Goal: Task Accomplishment & Management: Manage account settings

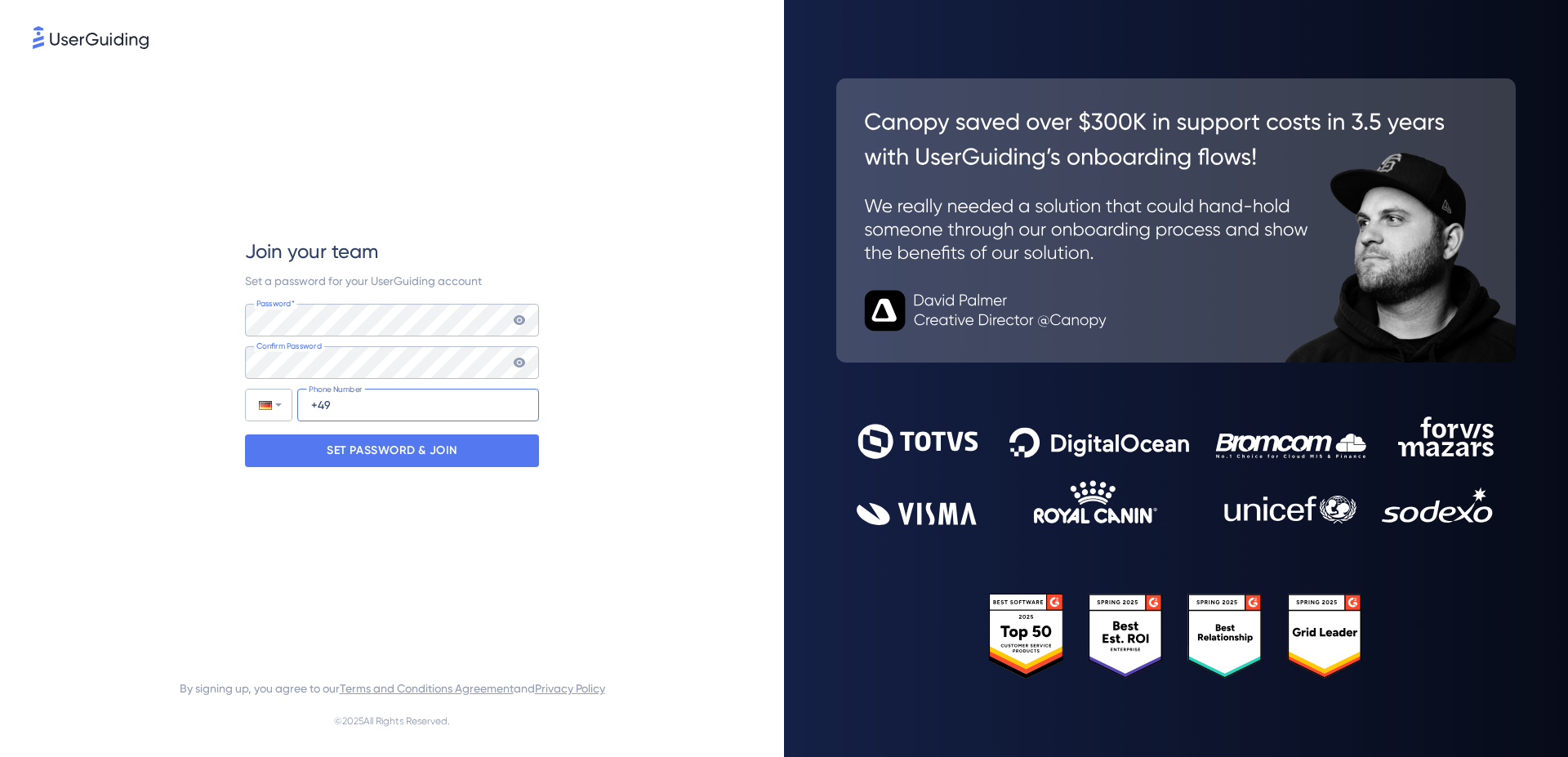
click at [313, 407] on input "+49" at bounding box center [418, 405] width 242 height 32
type input "[PHONE_NUMBER]"
click at [351, 457] on p "SET PASSWORD & JOIN" at bounding box center [392, 450] width 131 height 26
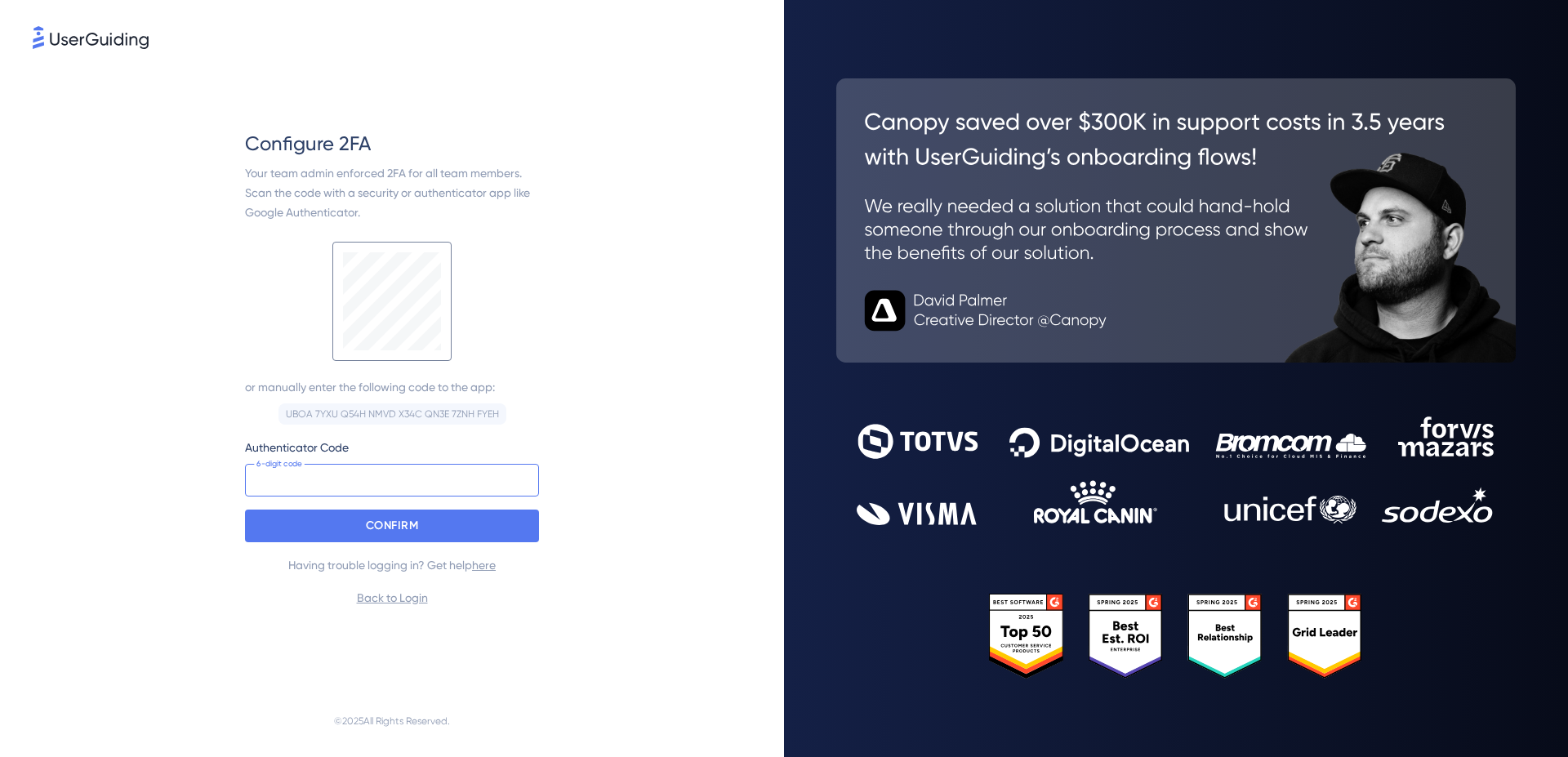
click at [348, 482] on input at bounding box center [392, 479] width 294 height 32
type input "883 450"
click at [376, 533] on p "CONFIRM" at bounding box center [392, 525] width 53 height 26
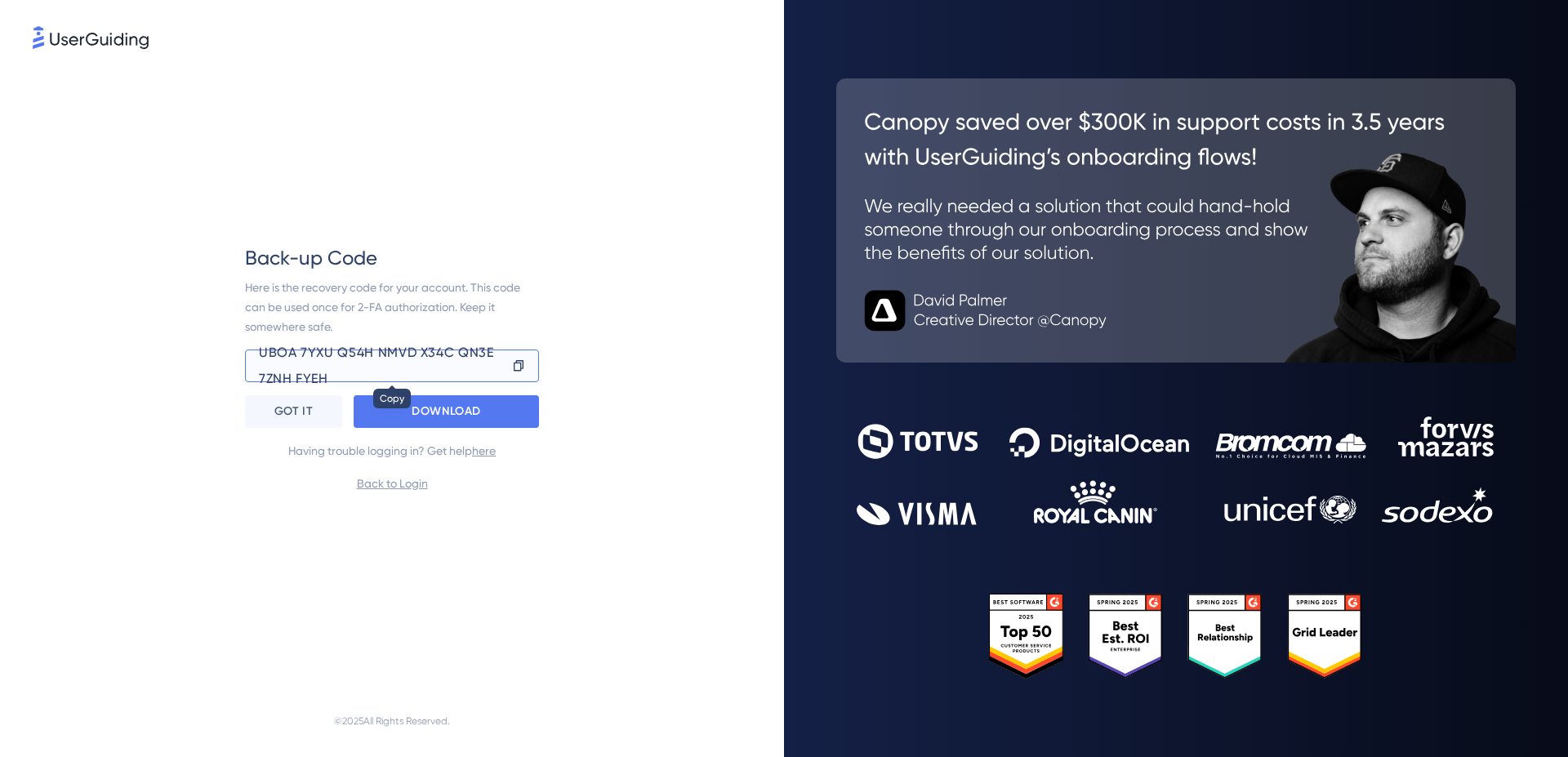
click at [516, 366] on icon at bounding box center [519, 366] width 13 height 17
click at [490, 411] on div "DOWNLOAD" at bounding box center [446, 410] width 185 height 32
click at [303, 408] on p "GOT IT" at bounding box center [293, 410] width 38 height 26
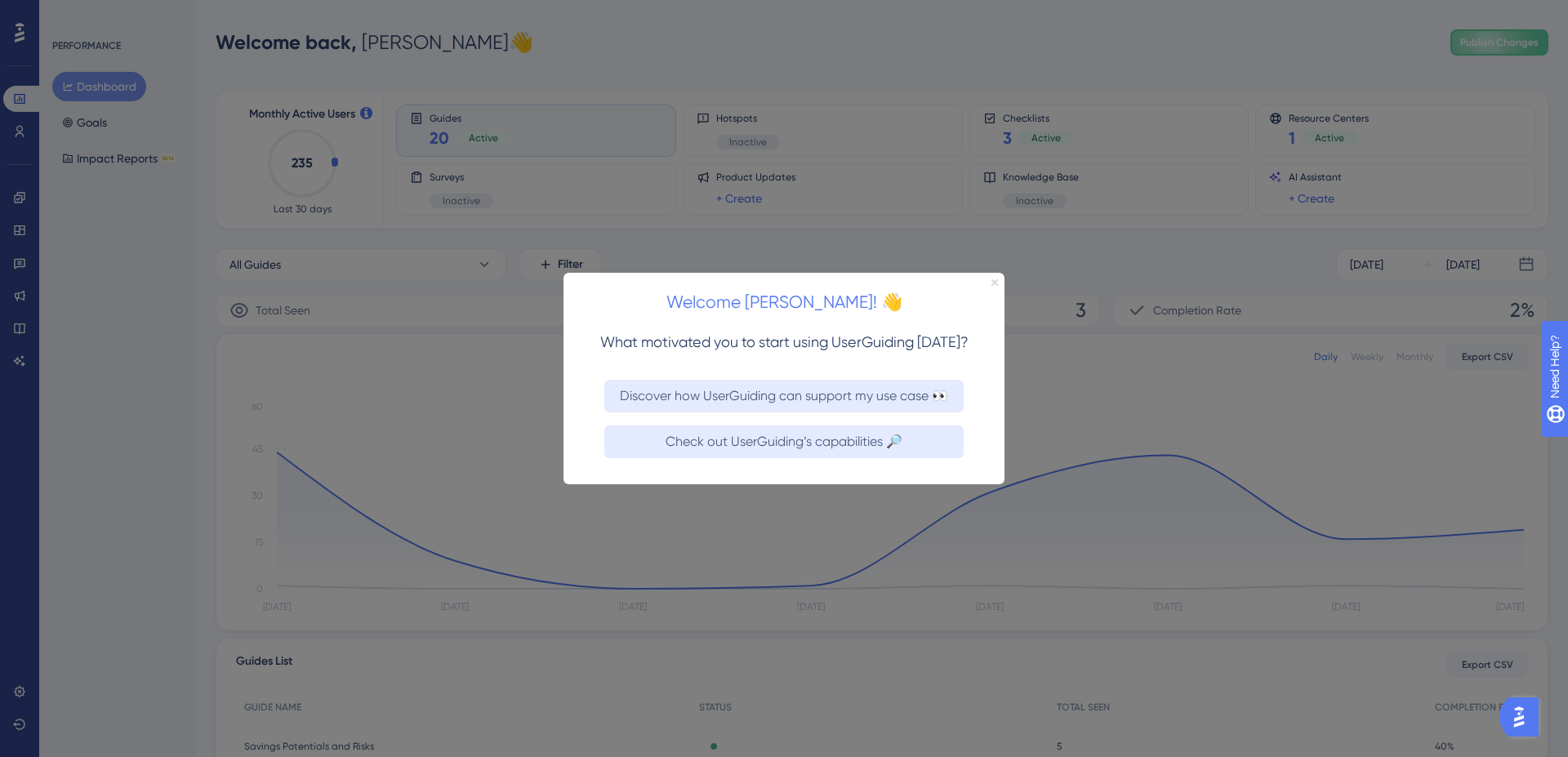
click at [994, 281] on icon "Close Preview" at bounding box center [995, 282] width 7 height 7
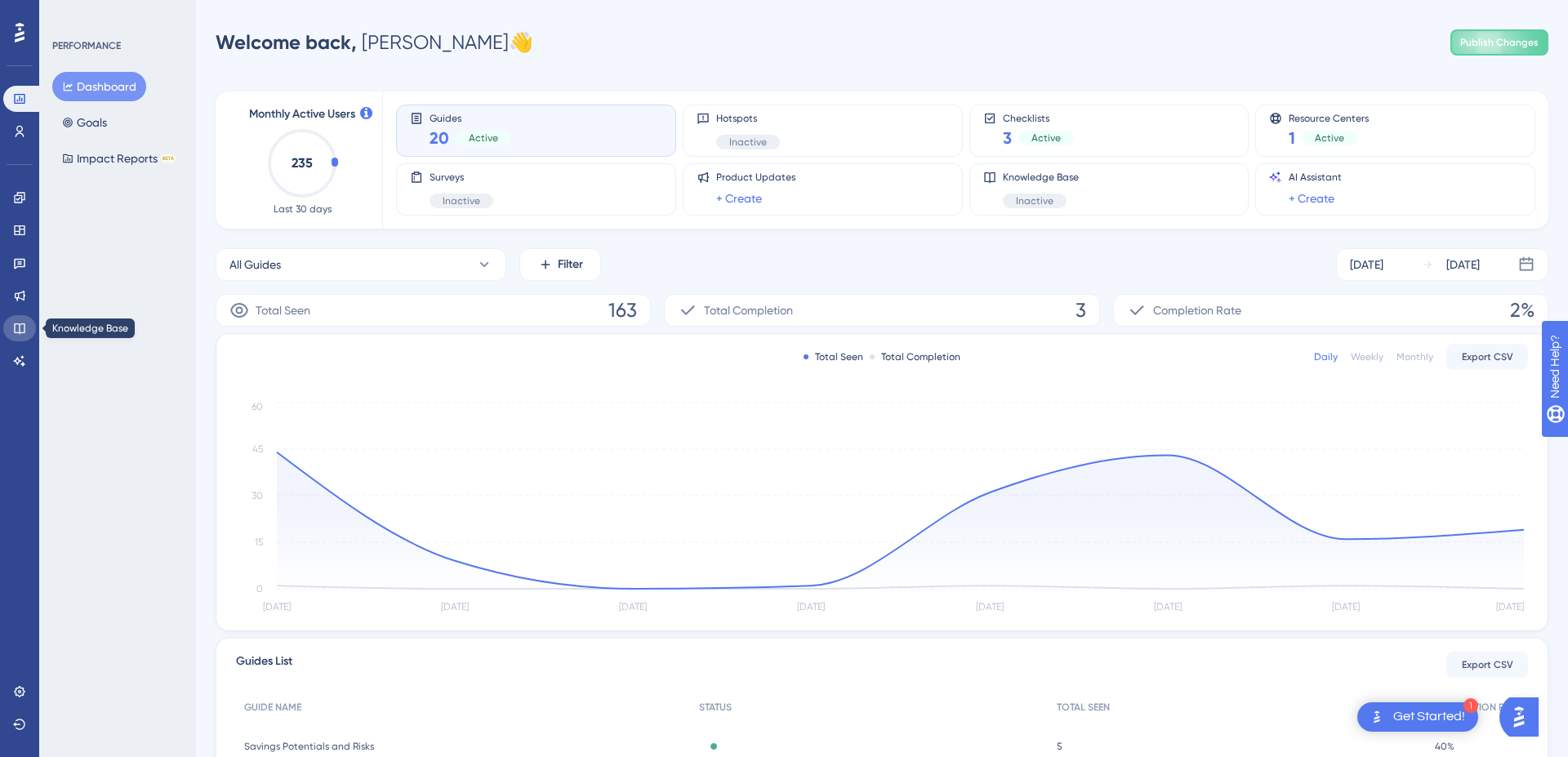
click at [22, 329] on icon at bounding box center [20, 328] width 13 height 13
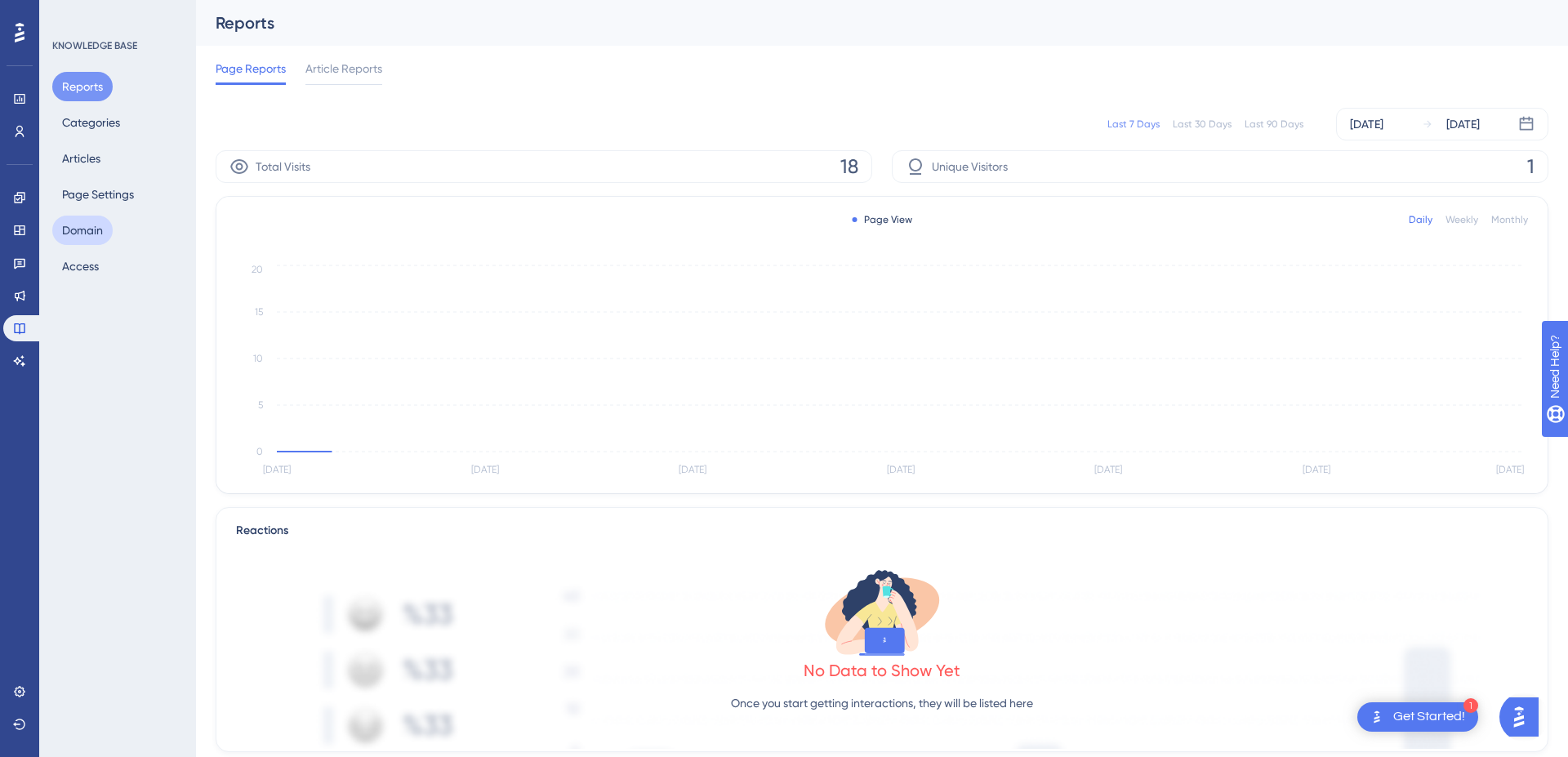
click at [97, 223] on button "Domain" at bounding box center [82, 229] width 61 height 29
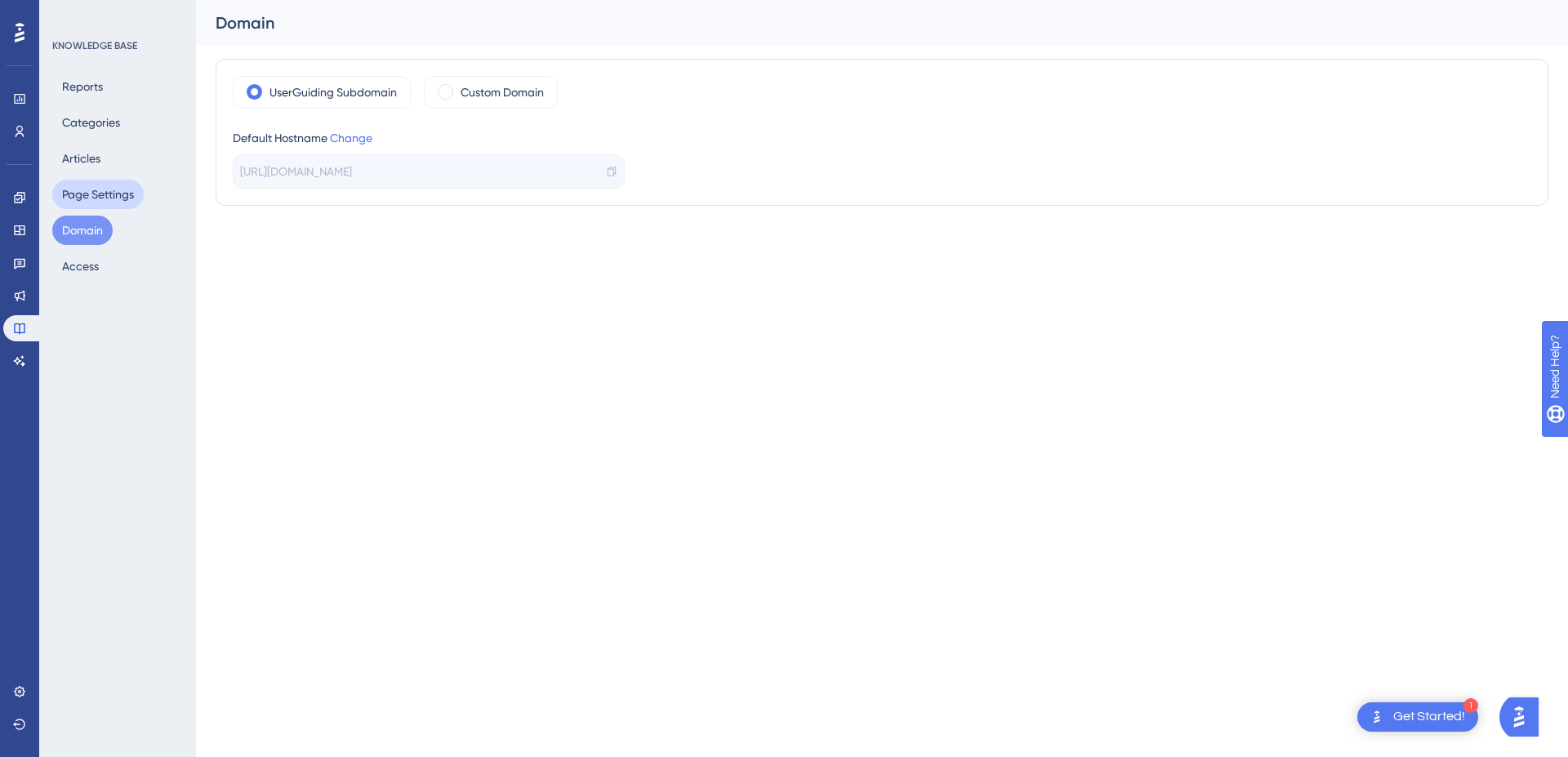
click at [94, 204] on div "LEAVE A REVIEW COPY SHARE LINK" at bounding box center [782, 253] width 1568 height 454
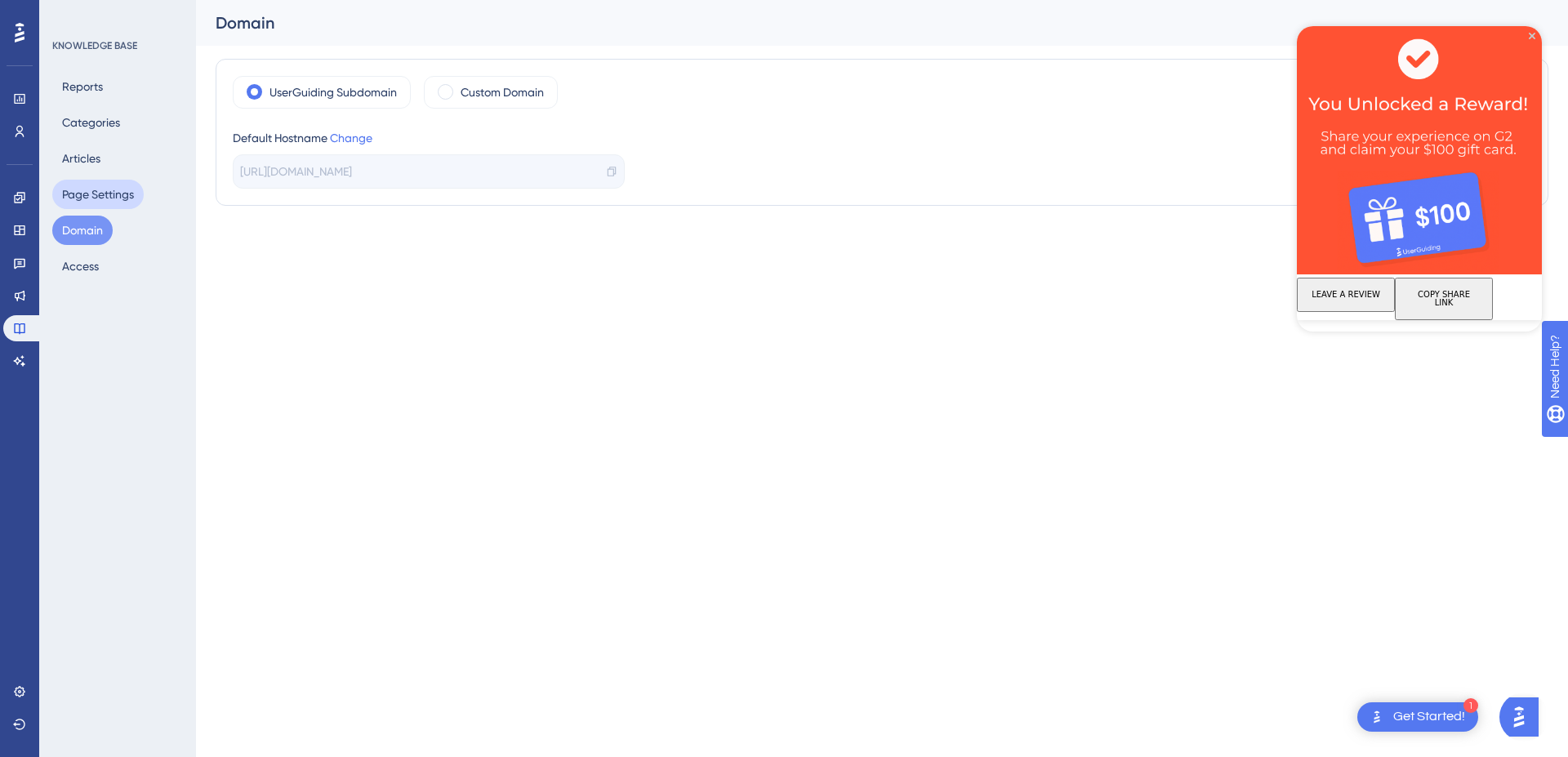
click at [97, 192] on button "Page Settings" at bounding box center [98, 194] width 91 height 29
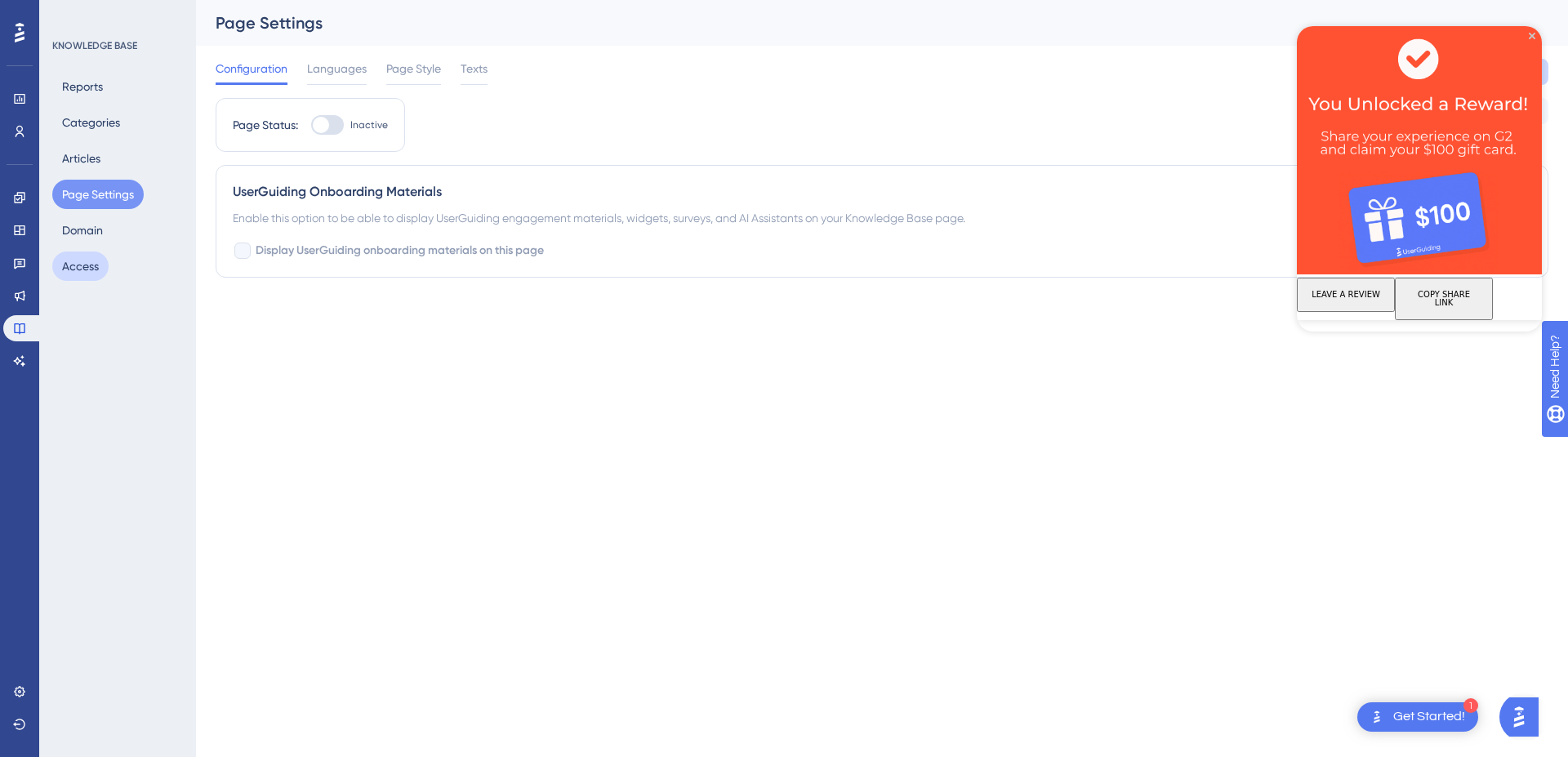
click at [87, 258] on button "Access" at bounding box center [81, 266] width 57 height 29
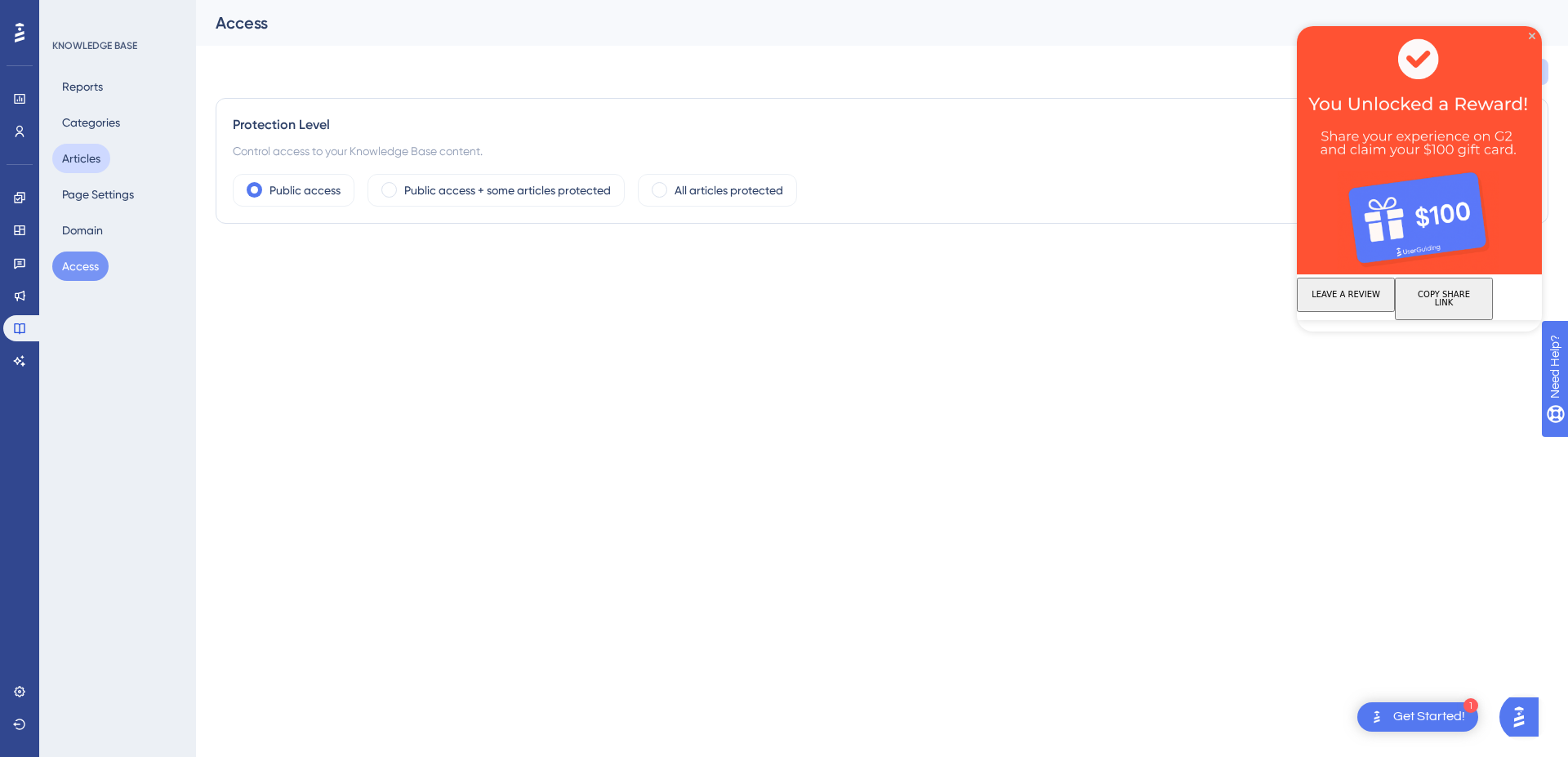
click at [91, 160] on button "Articles" at bounding box center [81, 158] width 58 height 29
